Goal: Find specific page/section: Find specific page/section

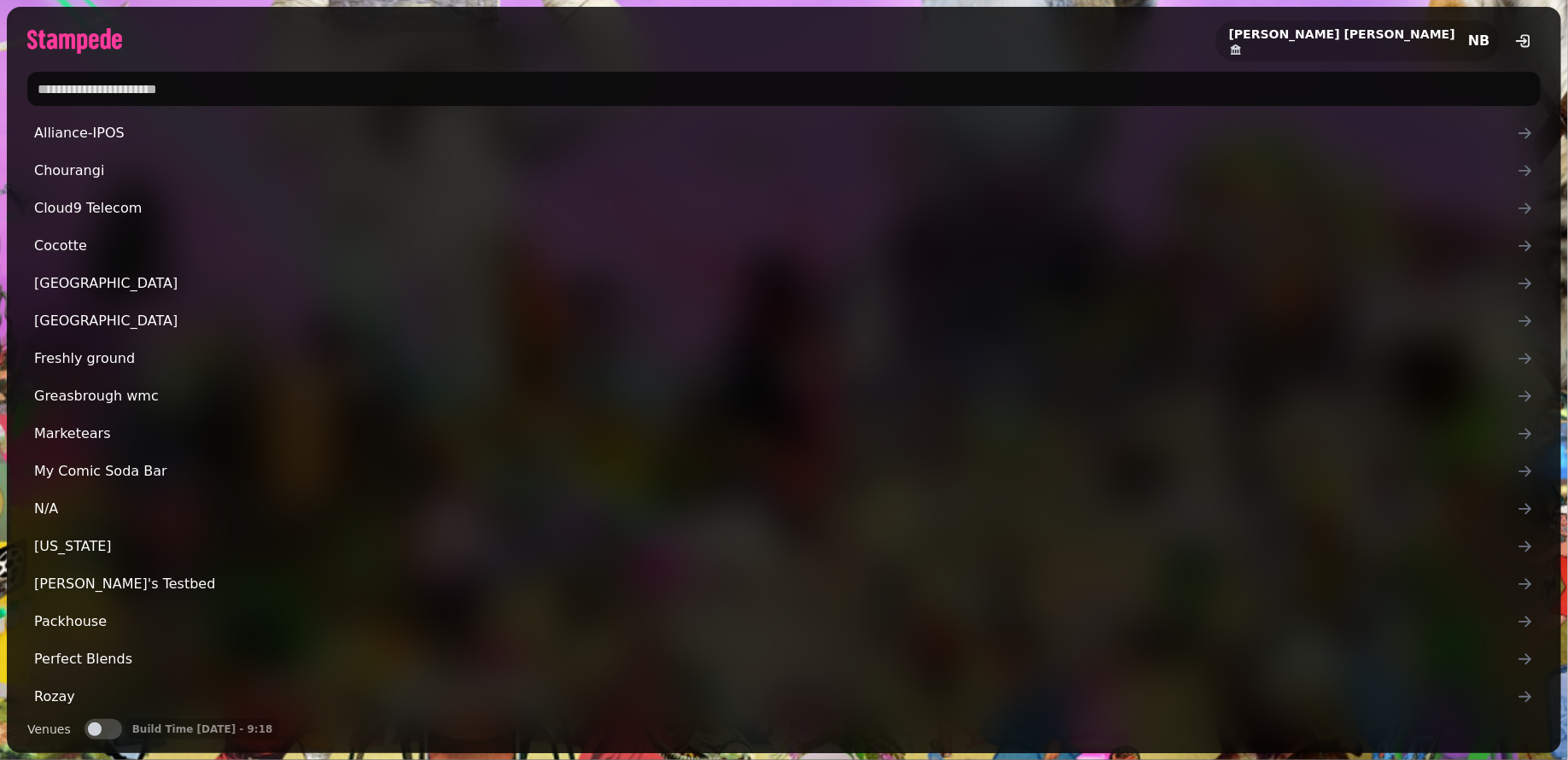
click at [362, 92] on input "text" at bounding box center [784, 88] width 1513 height 34
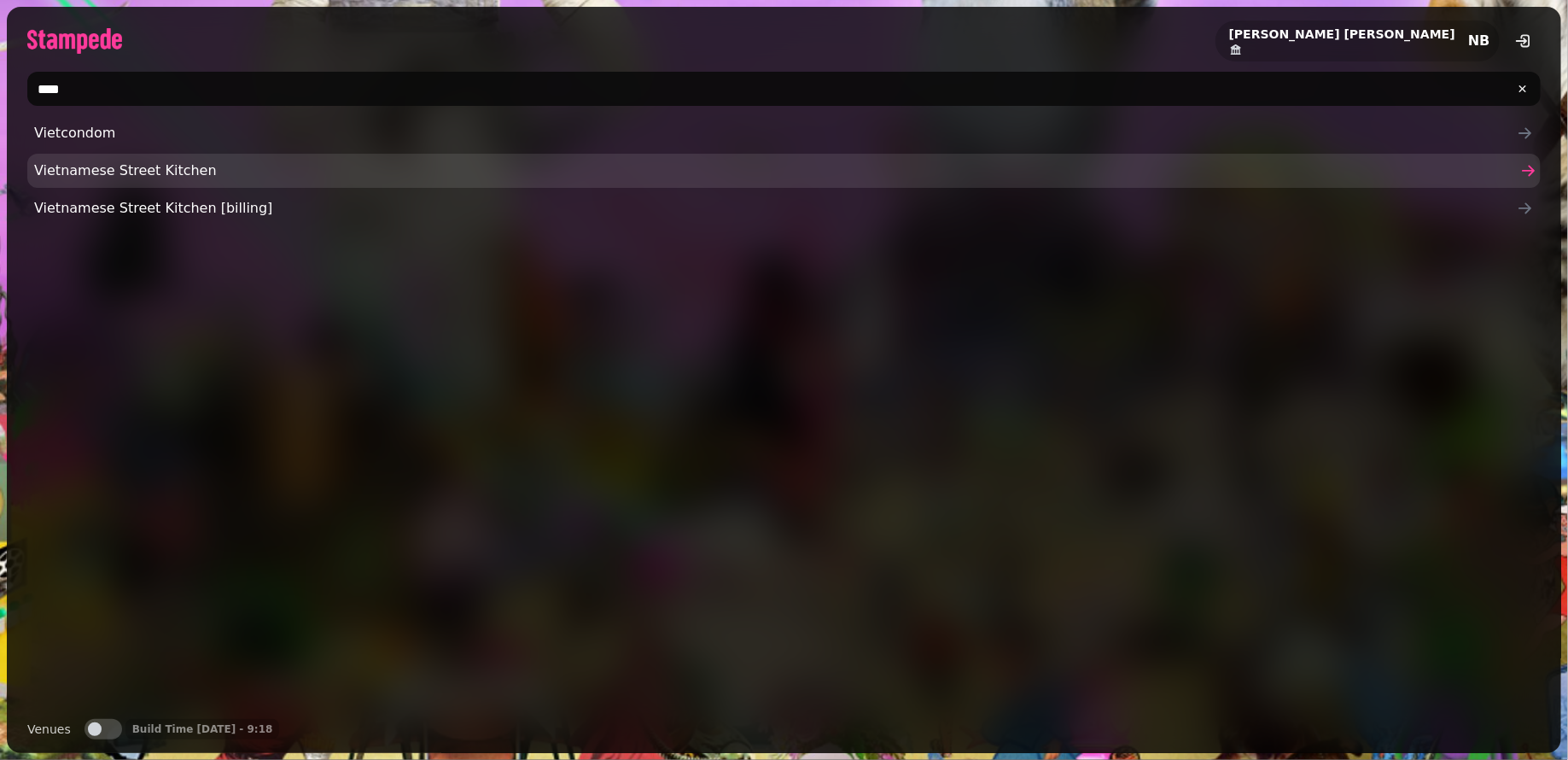
type input "****"
click at [193, 165] on span "Vietnamese Street Kitchen" at bounding box center [776, 170] width 1483 height 20
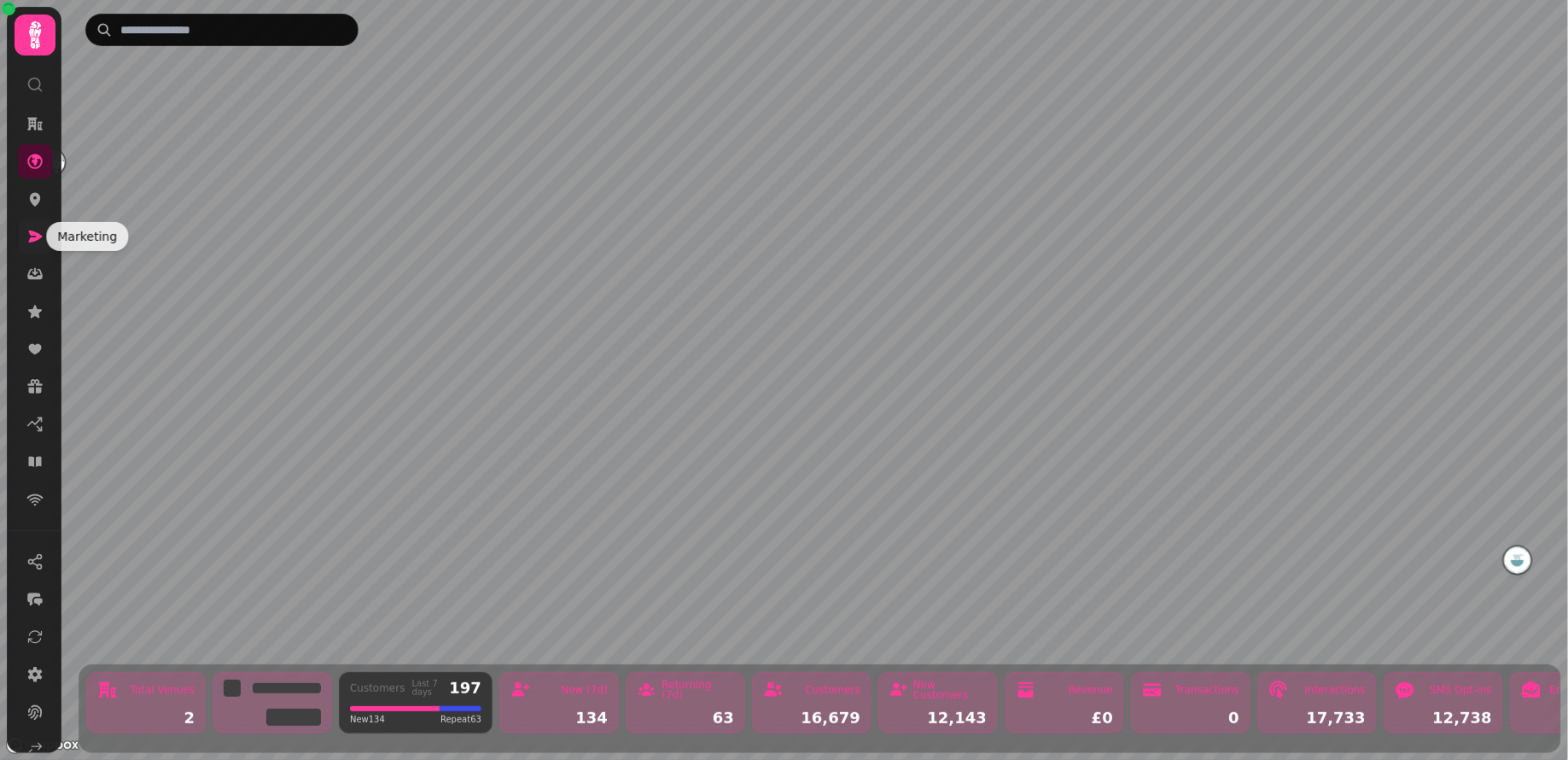
click at [42, 237] on icon at bounding box center [34, 236] width 17 height 17
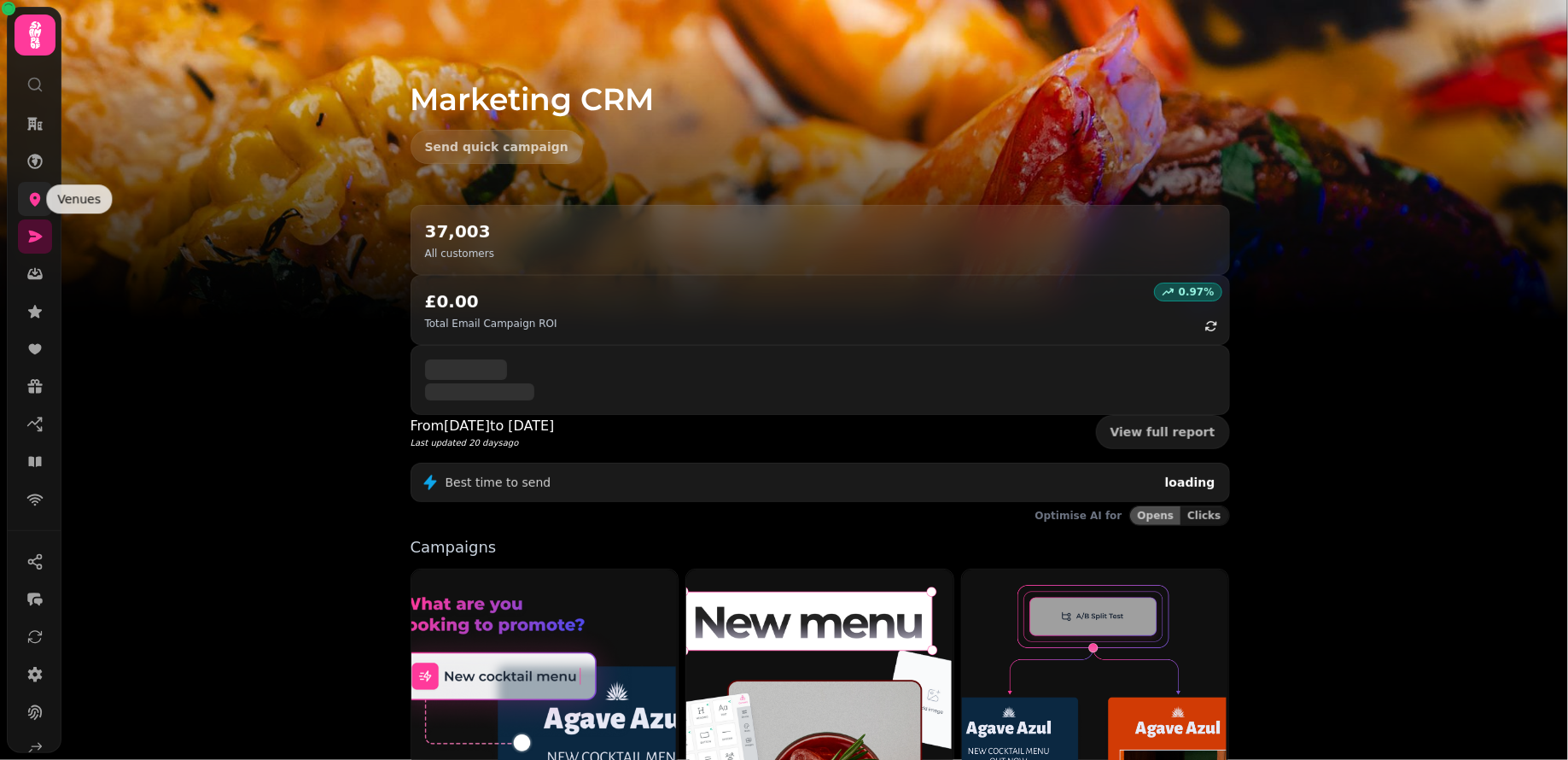
click at [34, 196] on icon at bounding box center [34, 199] width 17 height 17
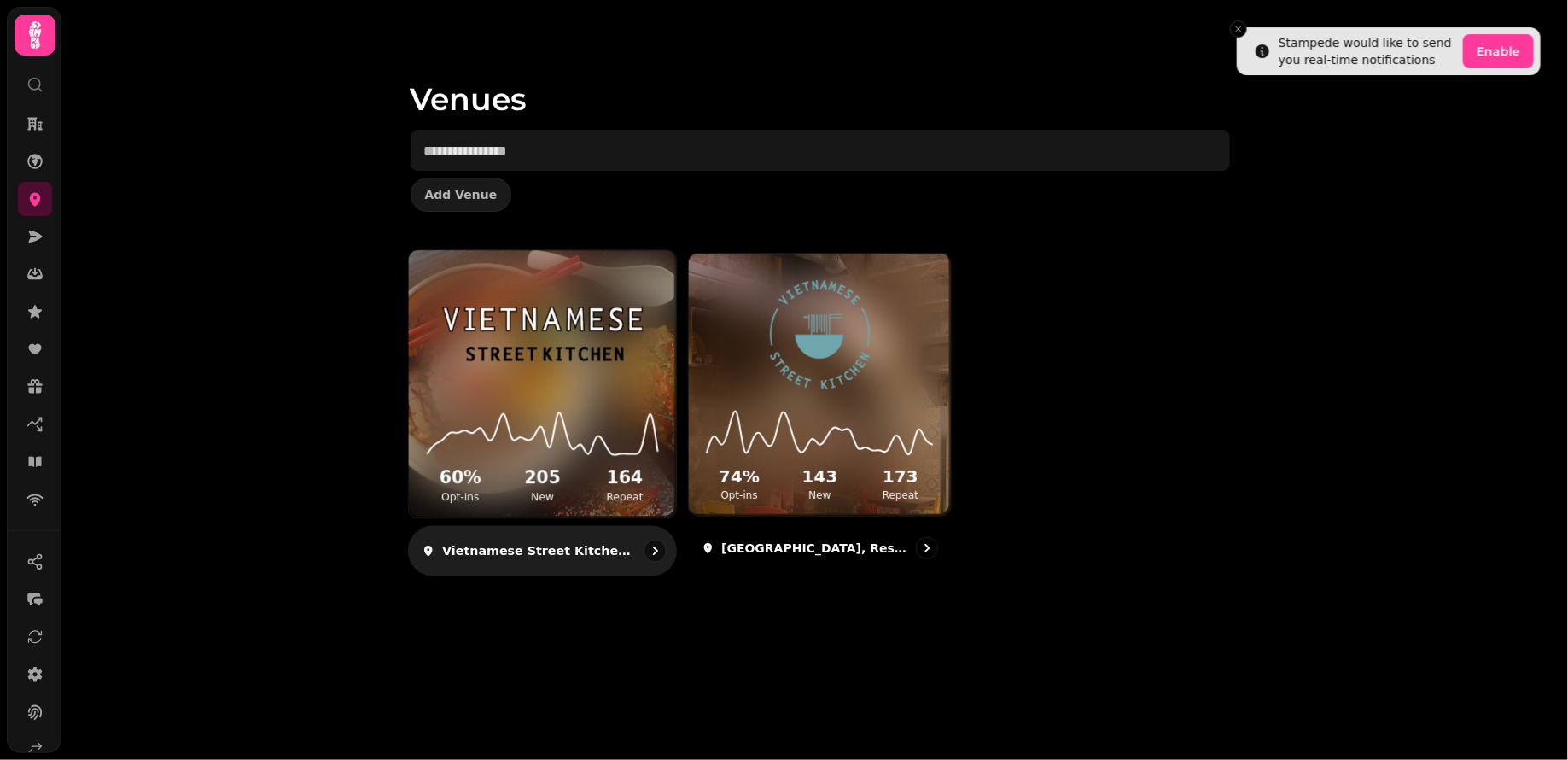
click at [573, 565] on div "Vietnamese Street Kitchen, Bullring" at bounding box center [542, 551] width 270 height 50
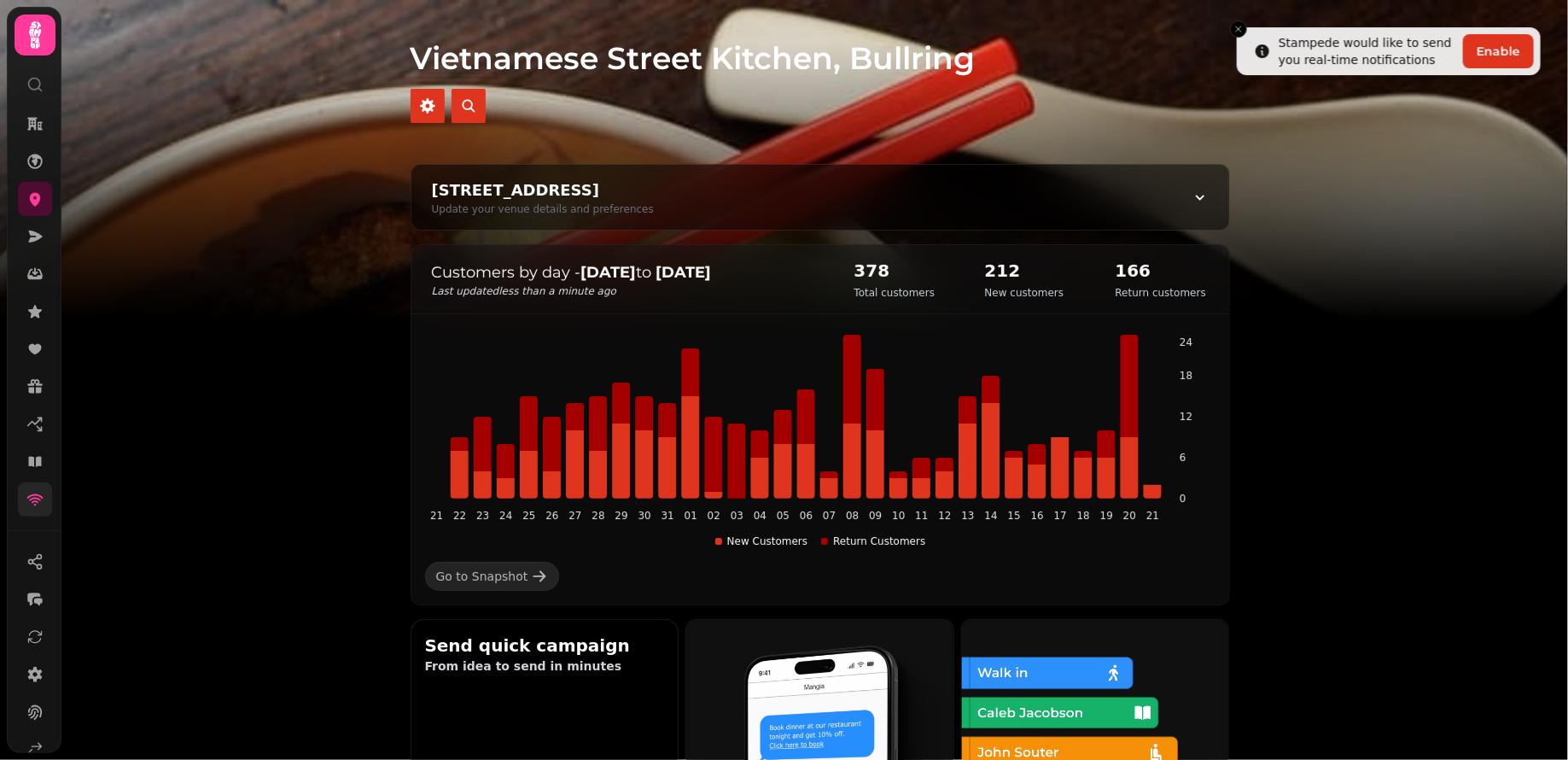
click at [42, 486] on link at bounding box center [34, 499] width 34 height 34
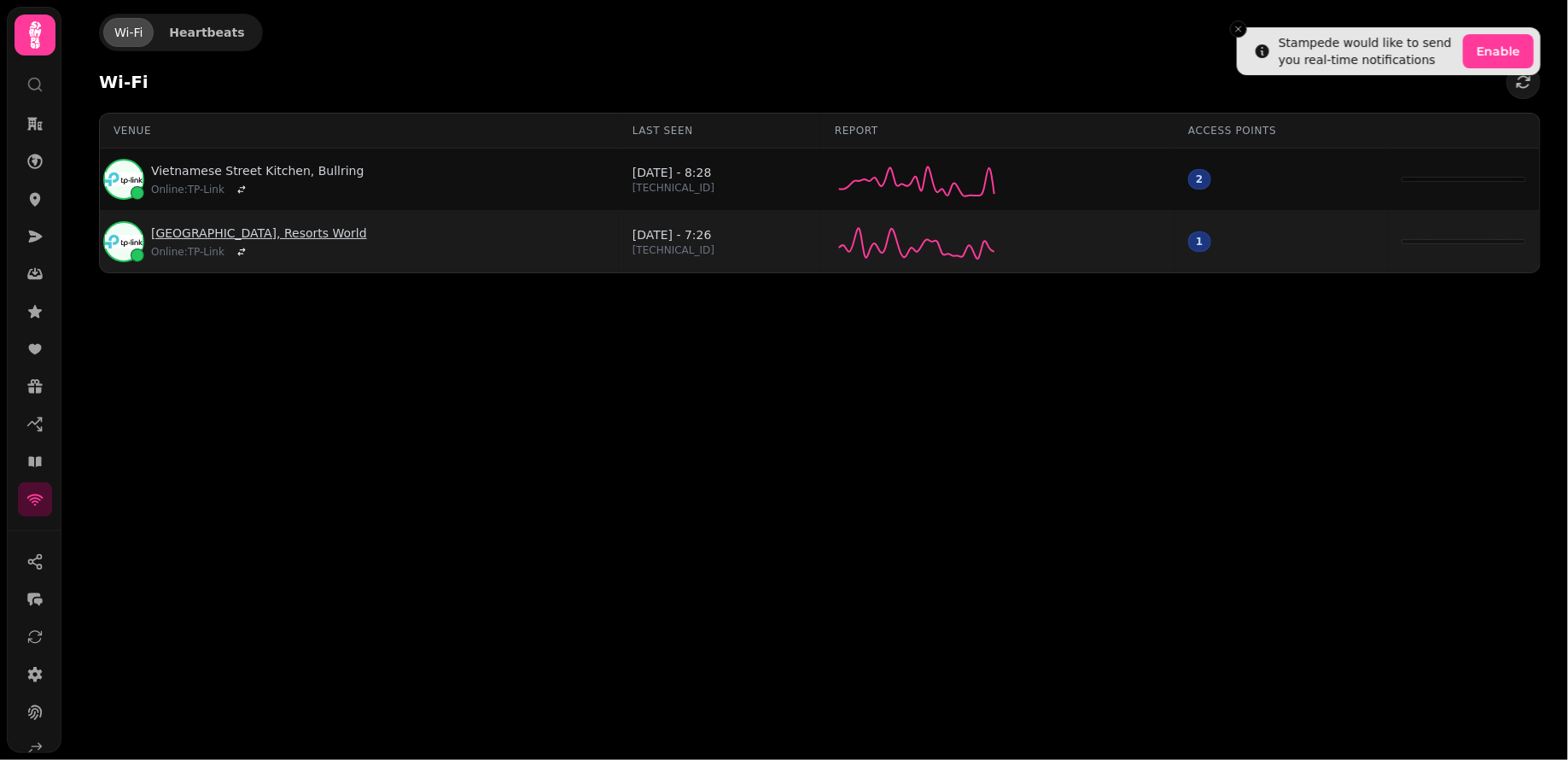
click at [290, 233] on link "Vietnamese Street Kitchen, Resorts World" at bounding box center [259, 232] width 216 height 17
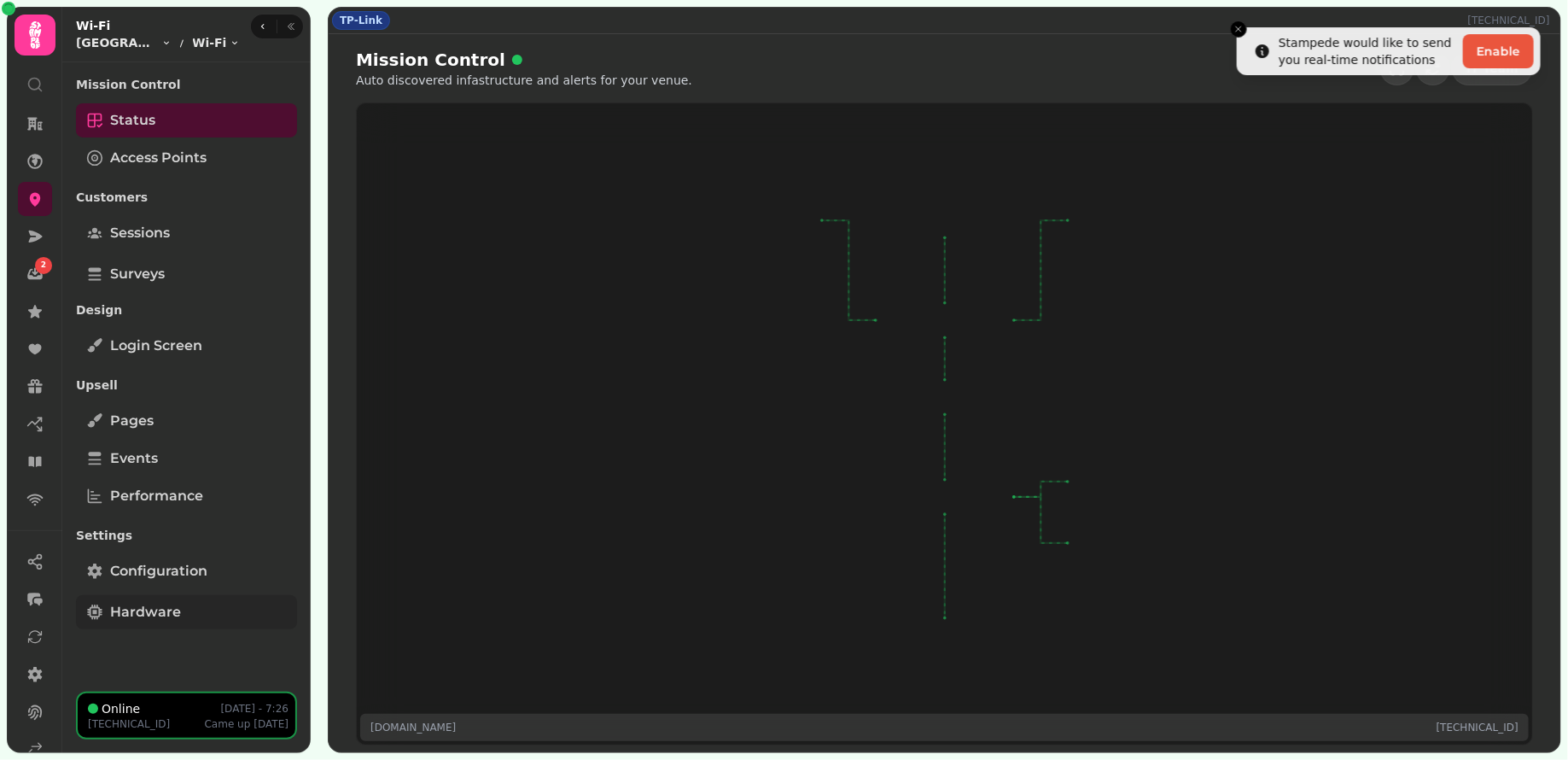
click at [151, 606] on span "Hardware" at bounding box center [146, 612] width 71 height 20
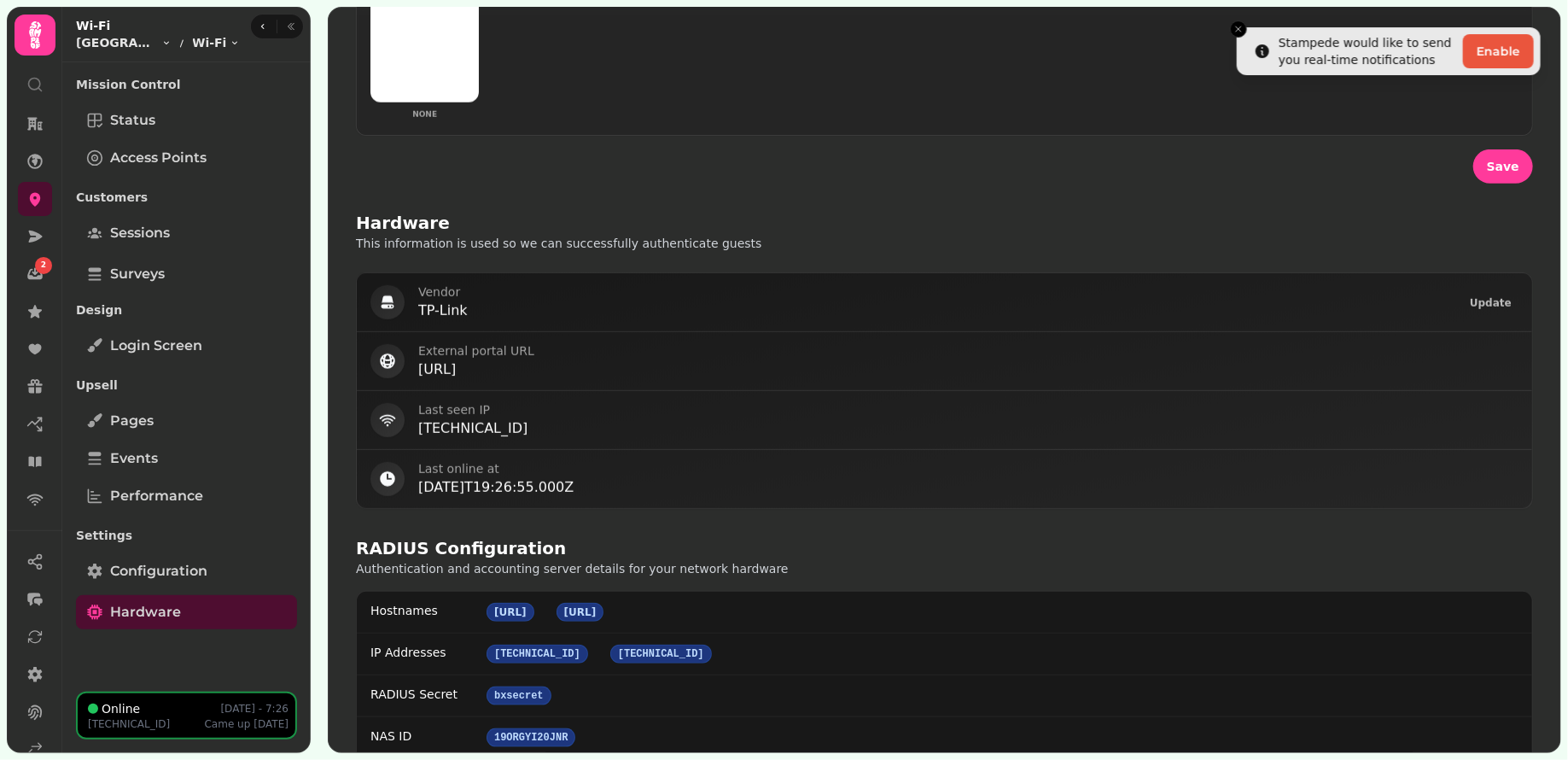
scroll to position [862, 0]
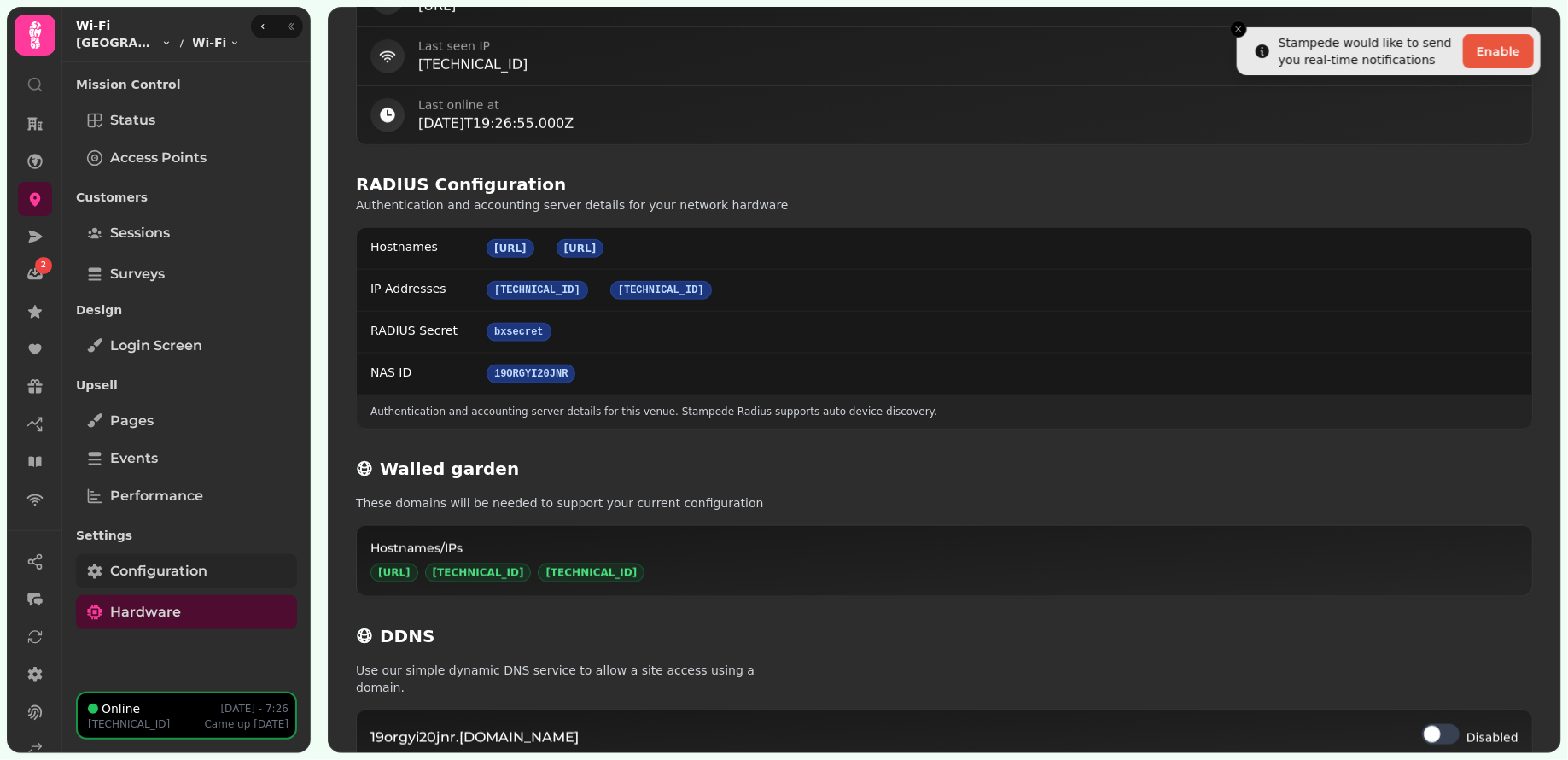
click at [239, 566] on link "Configuration" at bounding box center [186, 571] width 221 height 34
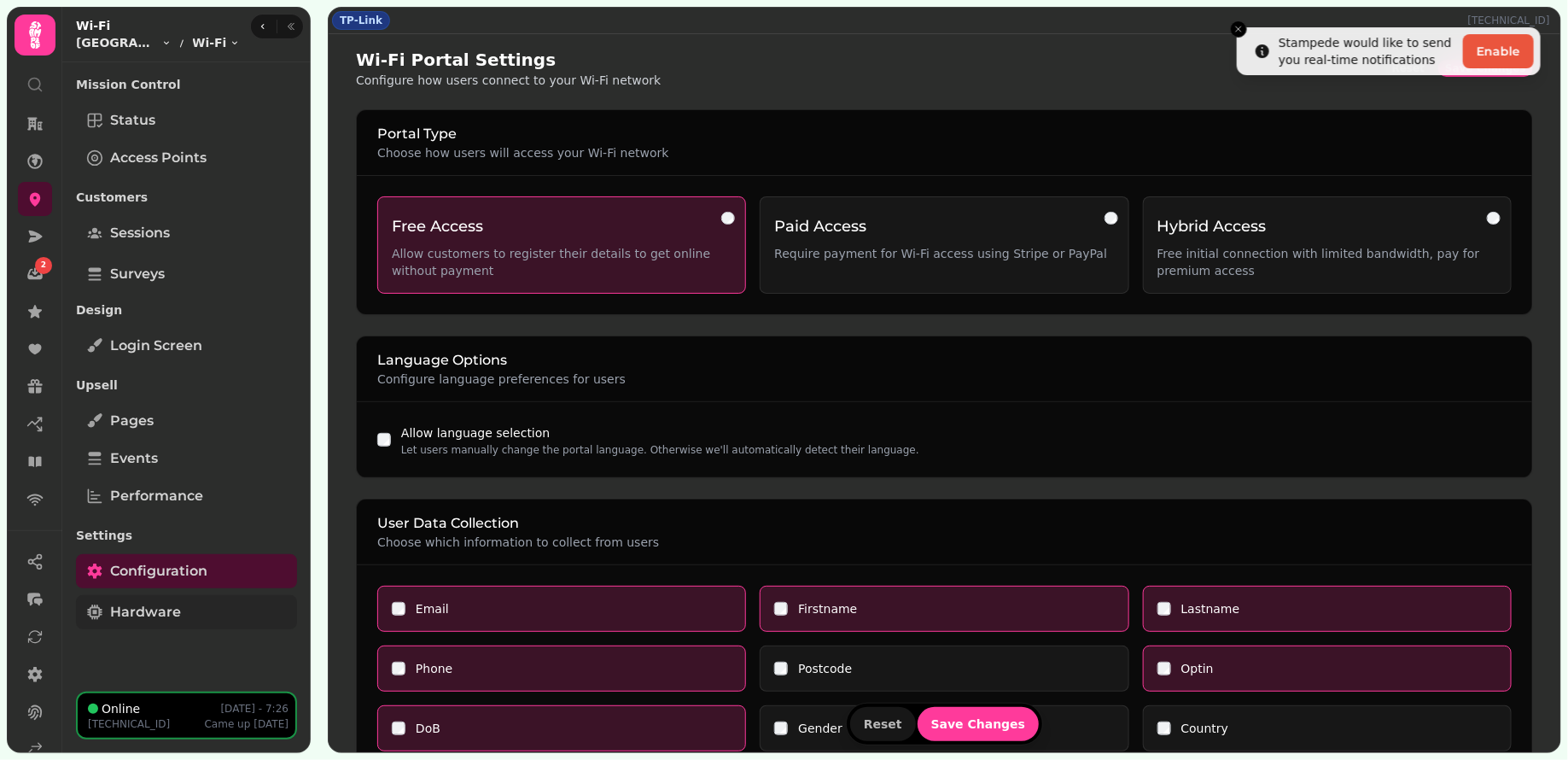
click at [208, 607] on link "Hardware" at bounding box center [186, 612] width 221 height 34
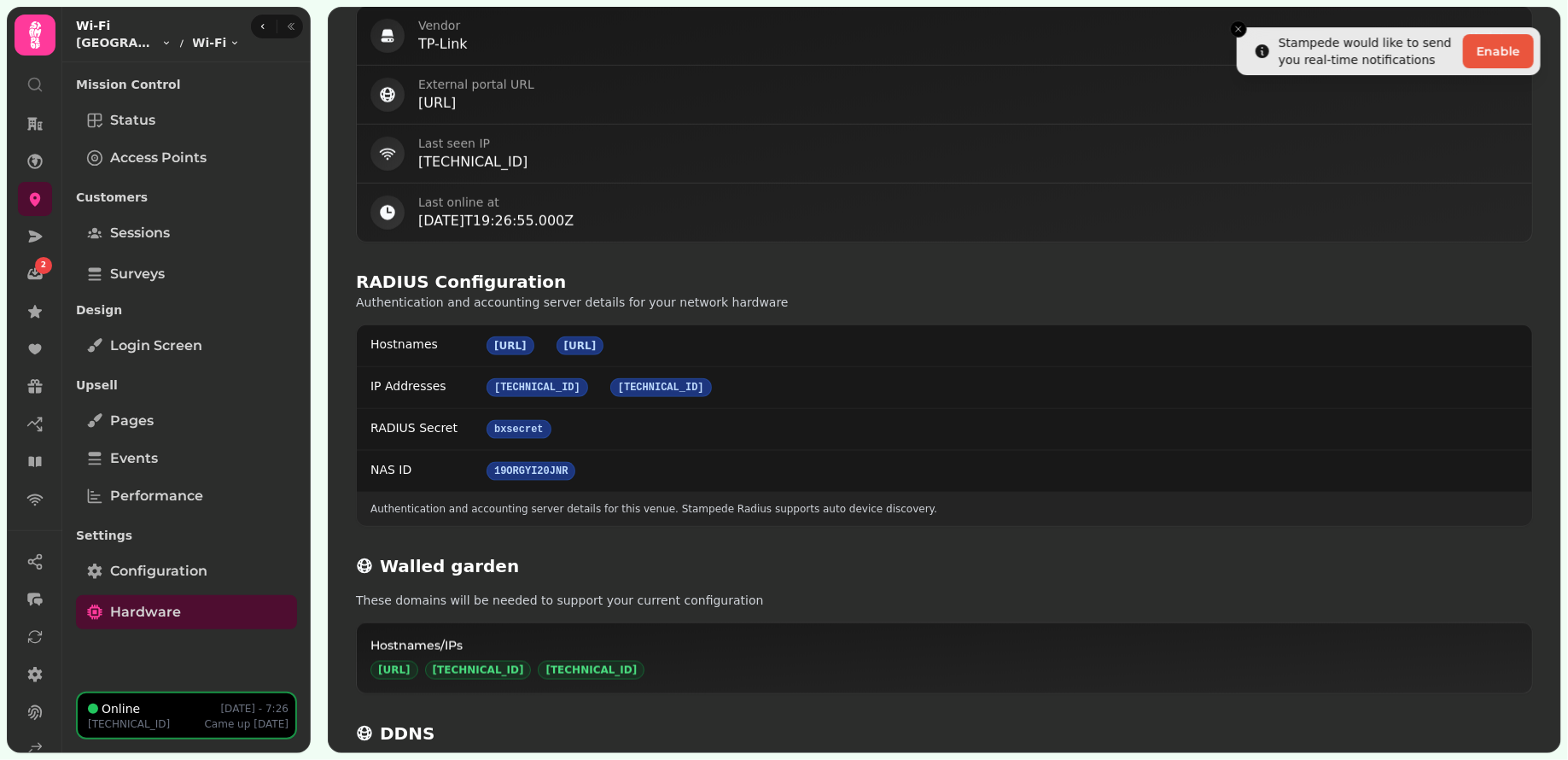
scroll to position [764, 0]
click at [624, 100] on p "https://wifi.stampede.ai/19ORGYI20JNR" at bounding box center [969, 102] width 1100 height 20
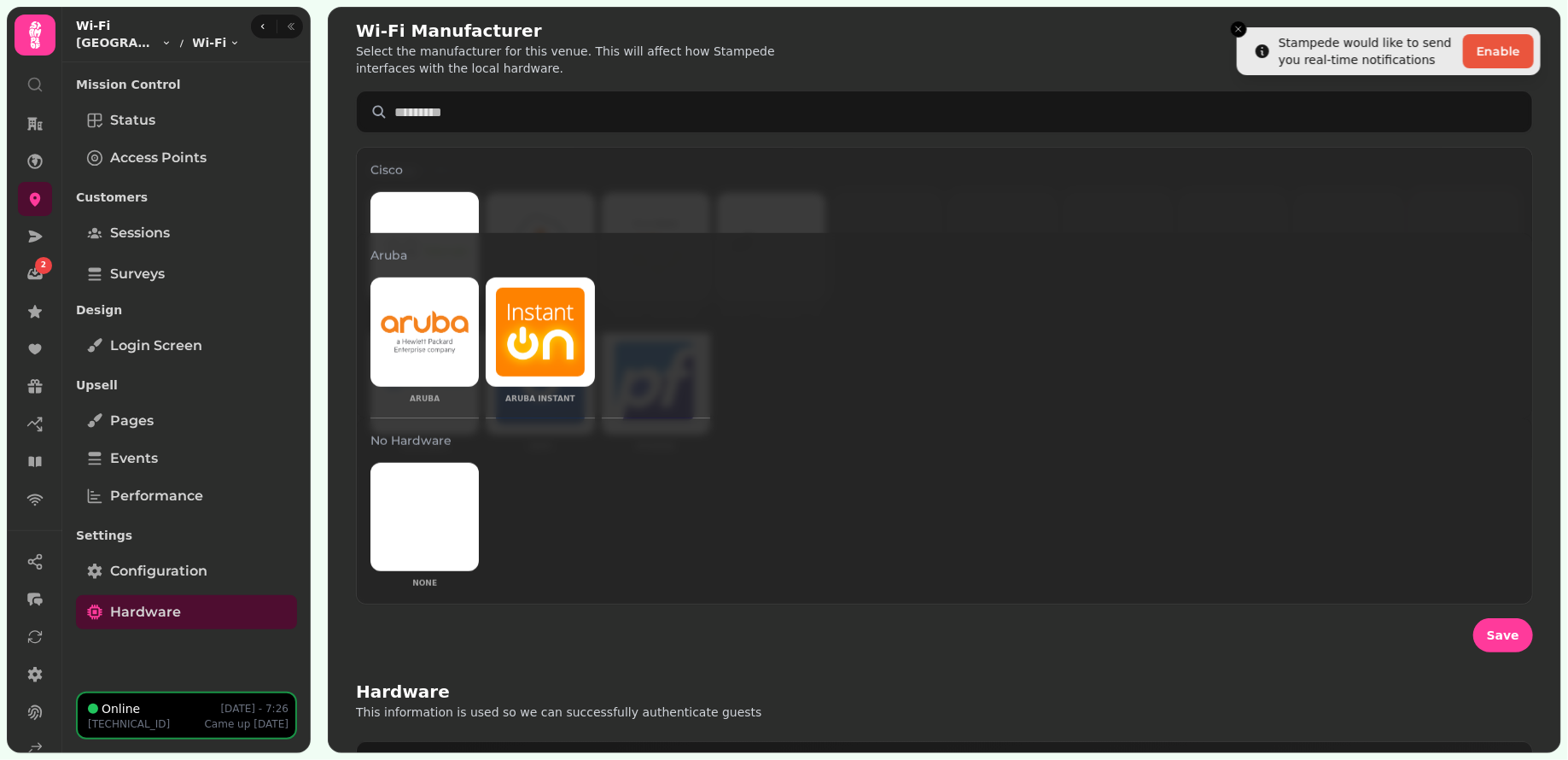
scroll to position [0, 0]
